Goal: Find specific page/section: Find specific page/section

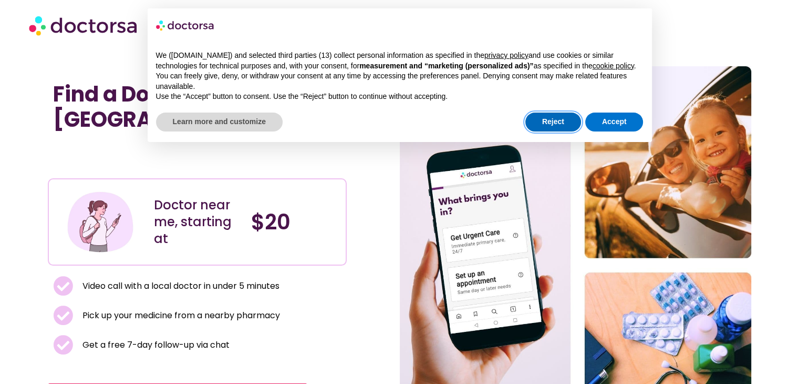
click at [550, 120] on button "Reject" at bounding box center [554, 121] width 56 height 19
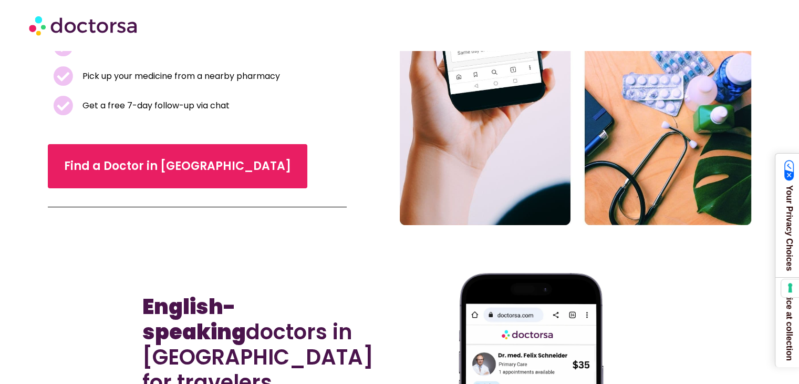
scroll to position [315, 0]
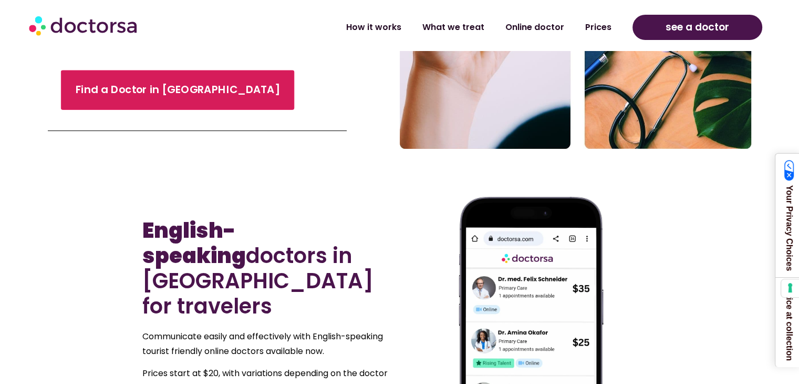
click at [158, 95] on span "Find a Doctor in [GEOGRAPHIC_DATA]" at bounding box center [178, 90] width 204 height 15
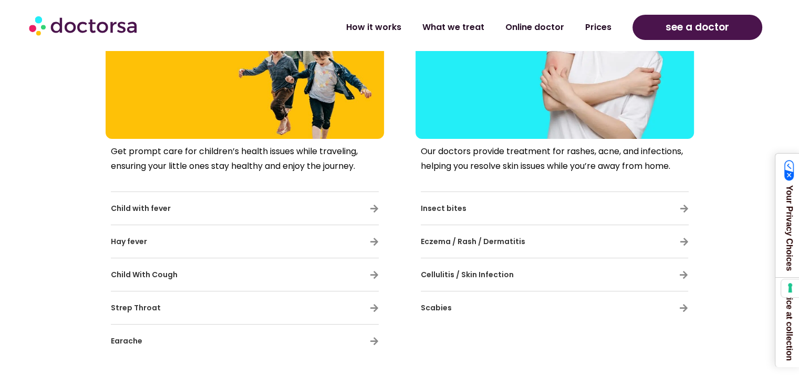
scroll to position [4100, 0]
